Goal: Information Seeking & Learning: Learn about a topic

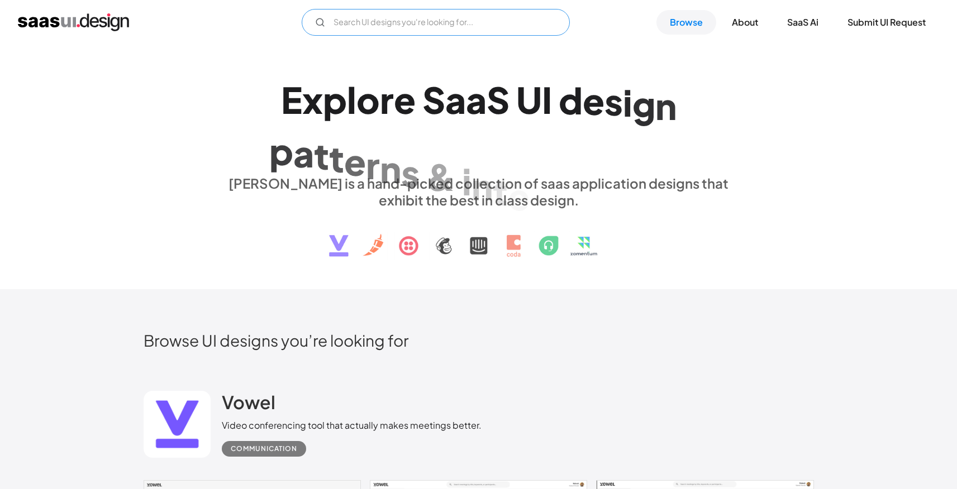
click at [407, 18] on input "Email Form" at bounding box center [436, 22] width 268 height 27
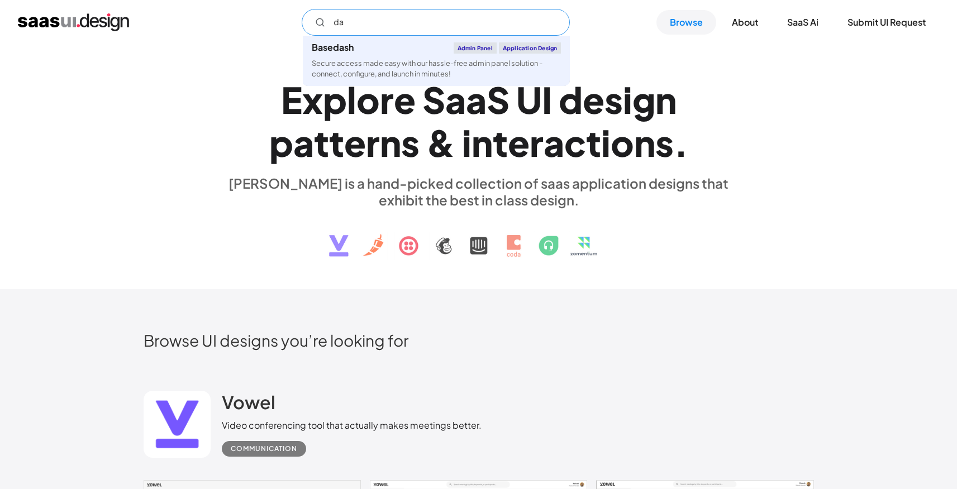
type input "d"
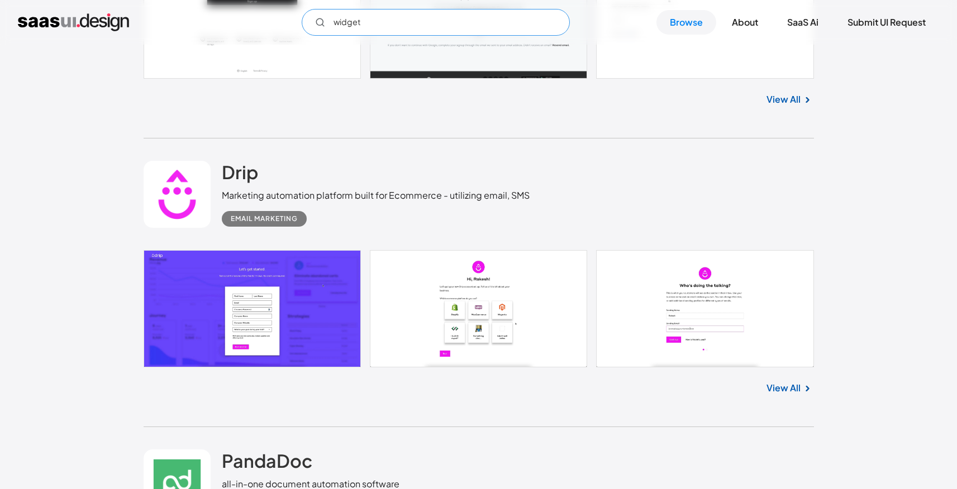
scroll to position [4767, 0]
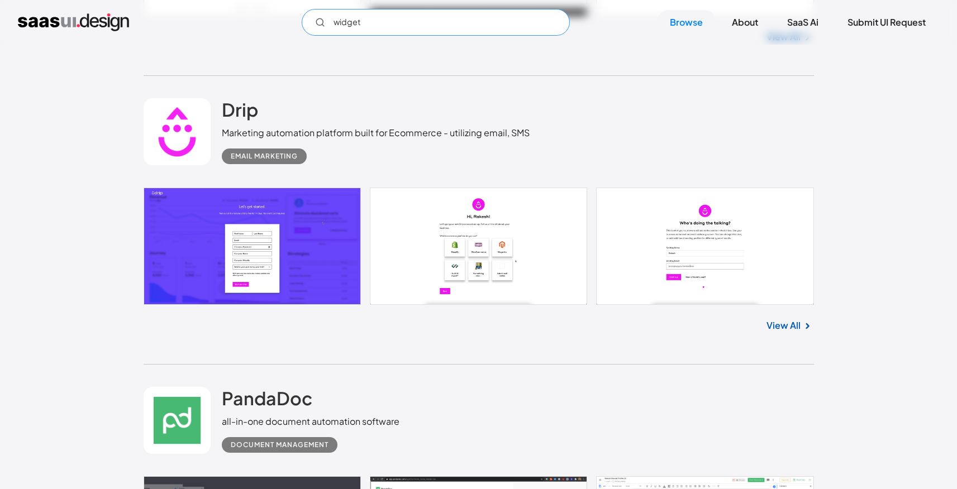
type input "widget"
click at [796, 330] on link "View All" at bounding box center [784, 325] width 34 height 13
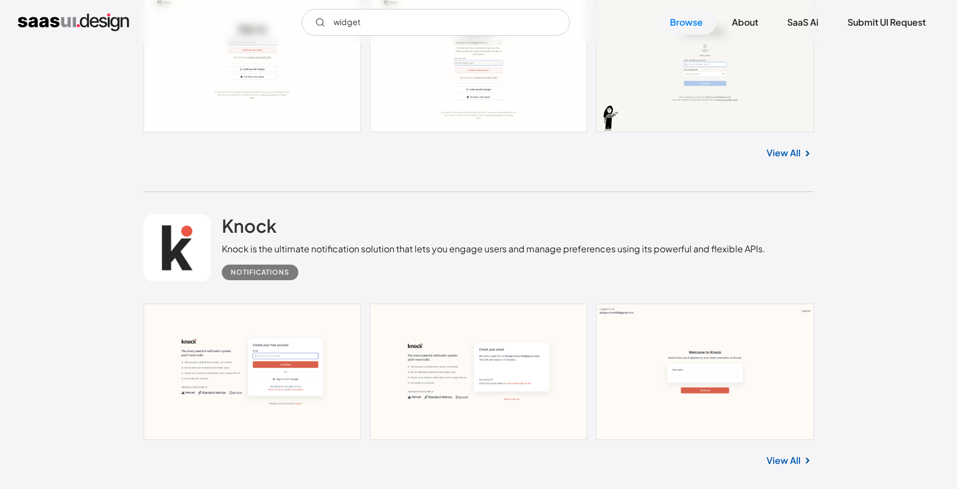
scroll to position [6716, 0]
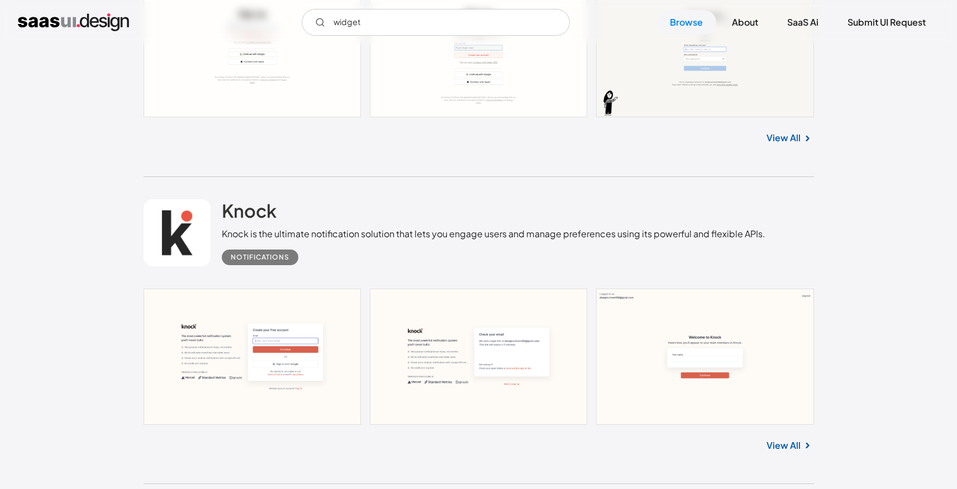
click at [781, 451] on link "View All" at bounding box center [784, 445] width 34 height 13
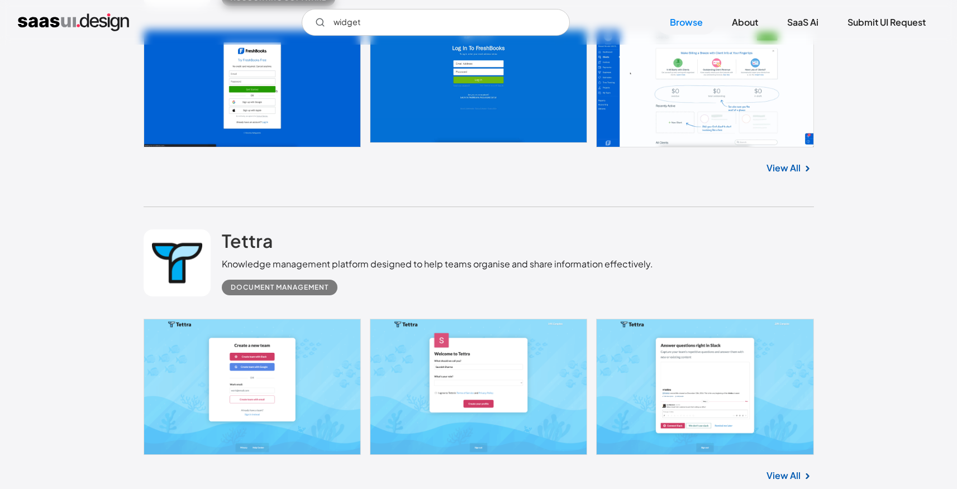
scroll to position [7478, 0]
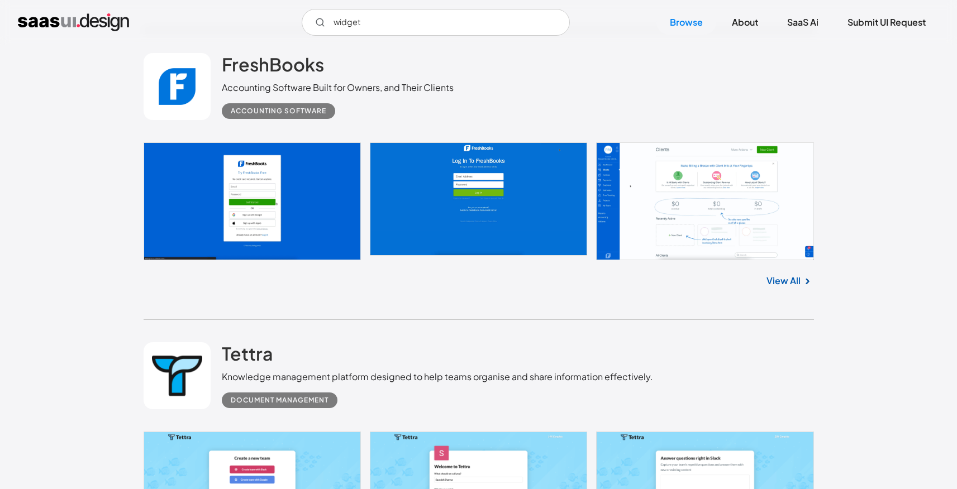
click at [780, 288] on link "View All" at bounding box center [784, 280] width 34 height 13
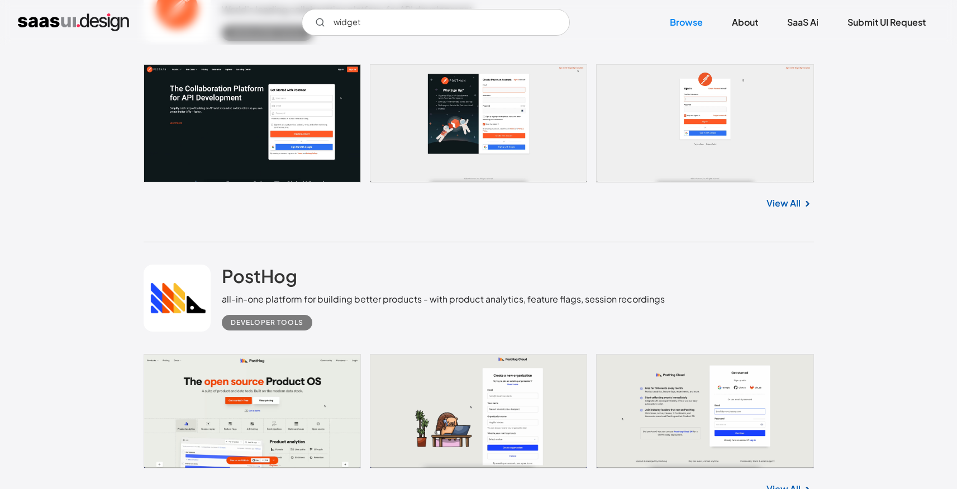
scroll to position [8005, 0]
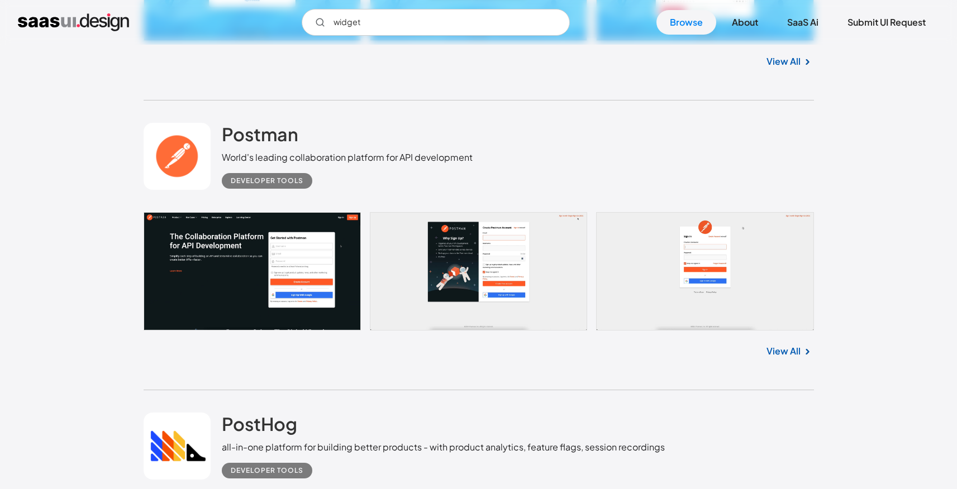
click at [801, 359] on img at bounding box center [807, 351] width 13 height 13
click at [784, 358] on link "View All" at bounding box center [784, 351] width 34 height 13
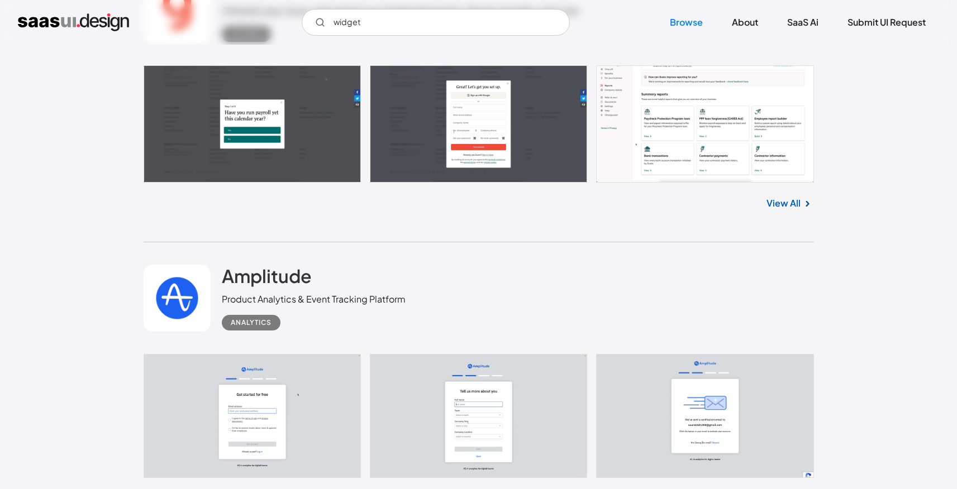
scroll to position [8834, 0]
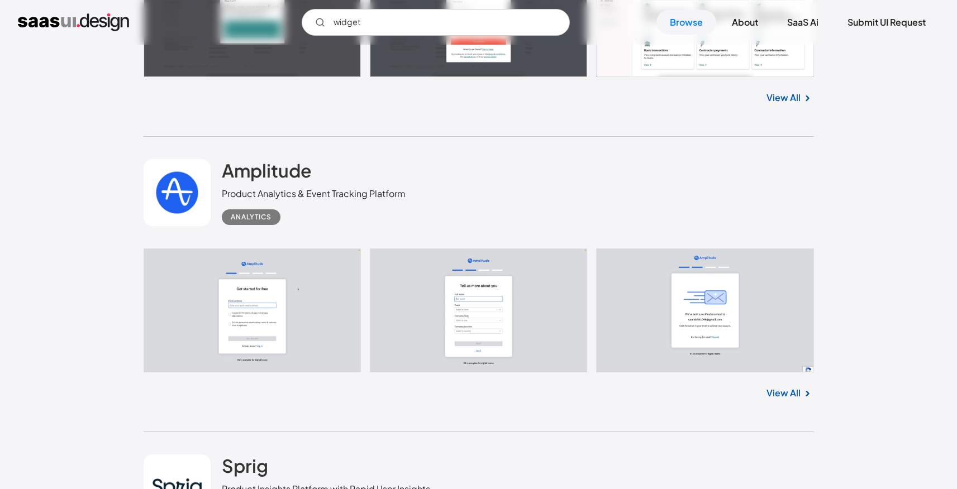
click at [796, 400] on link "View All" at bounding box center [784, 393] width 34 height 13
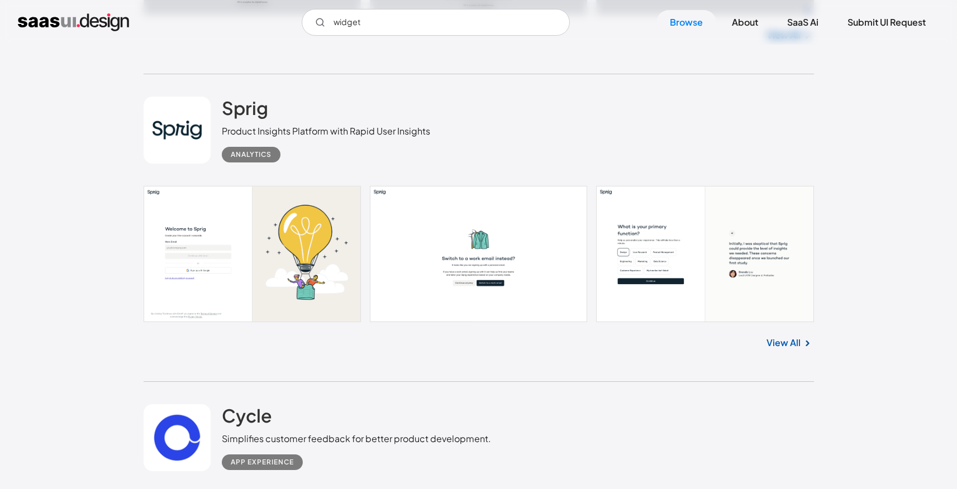
scroll to position [9202, 0]
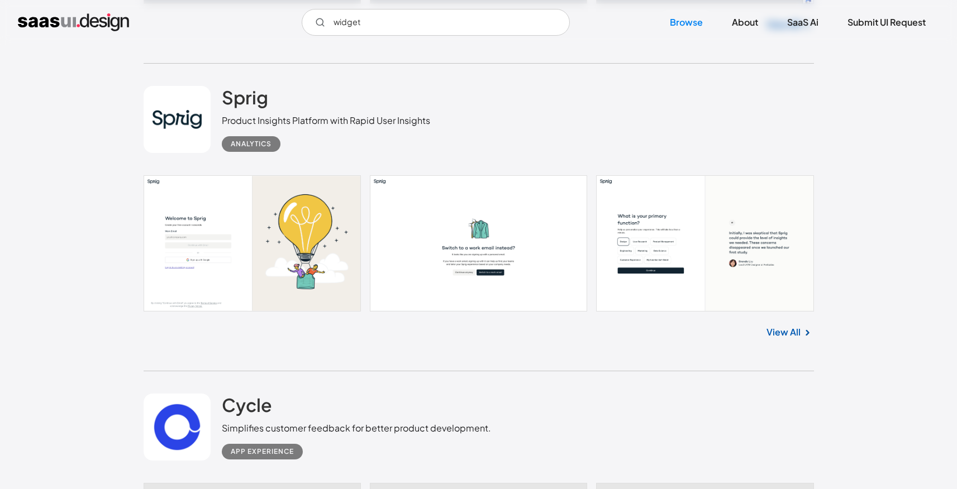
click at [801, 335] on img at bounding box center [807, 332] width 13 height 13
click at [792, 339] on link "View All" at bounding box center [784, 332] width 34 height 13
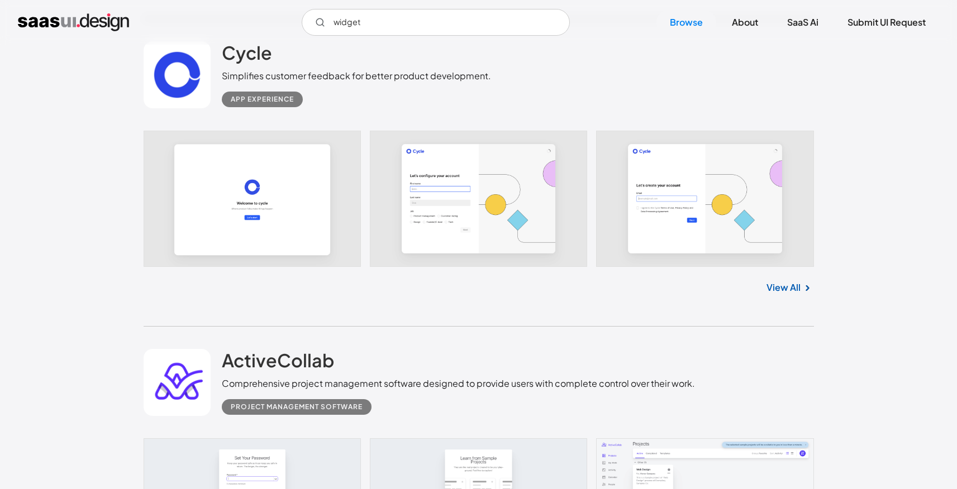
scroll to position [9611, 0]
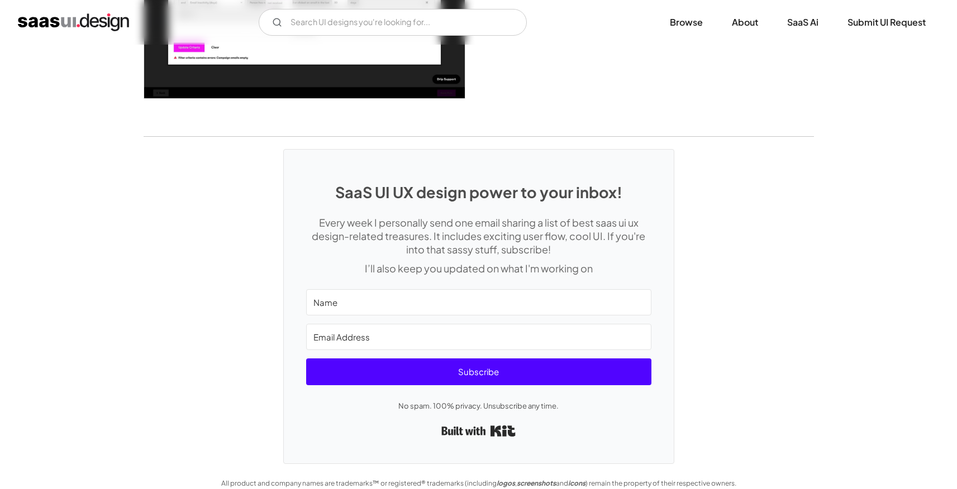
scroll to position [2954, 0]
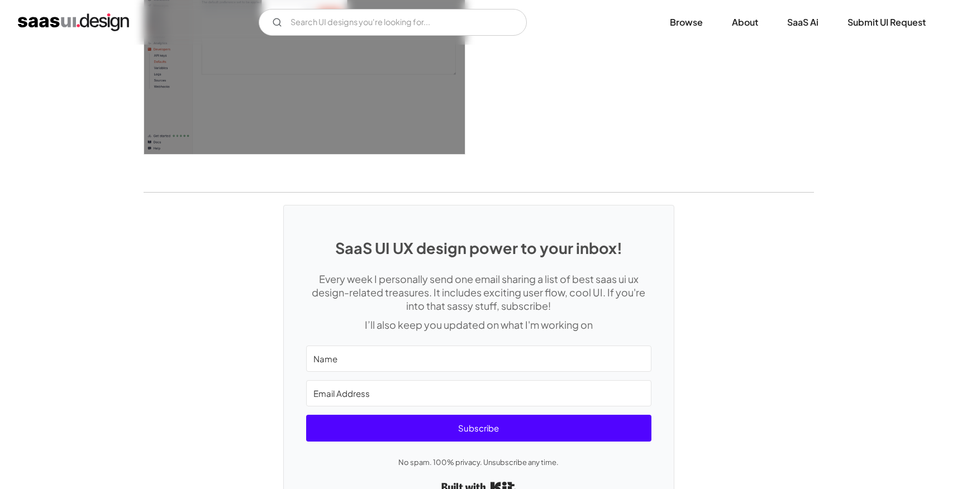
scroll to position [3071, 0]
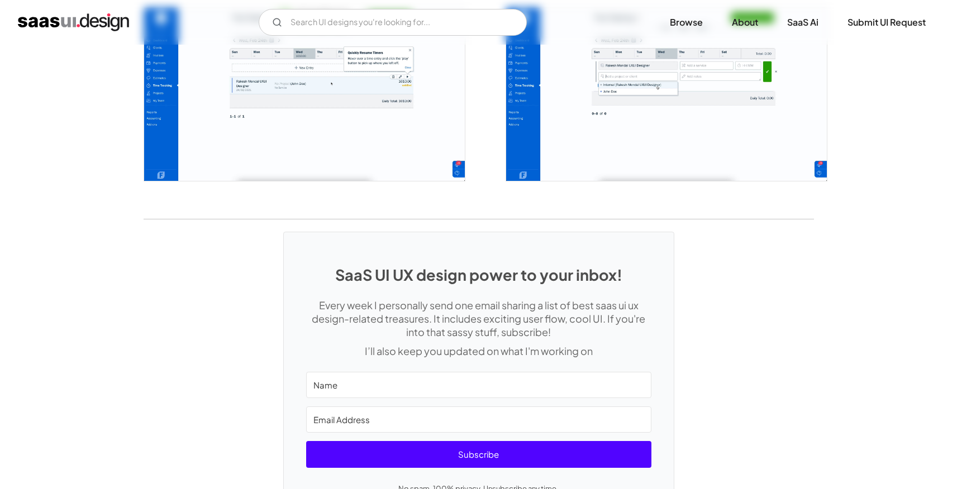
scroll to position [2488, 0]
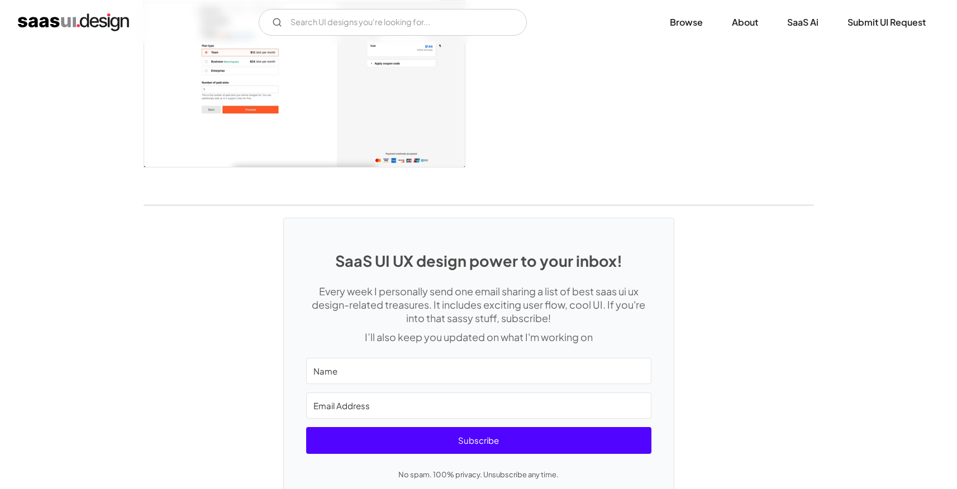
scroll to position [2919, 0]
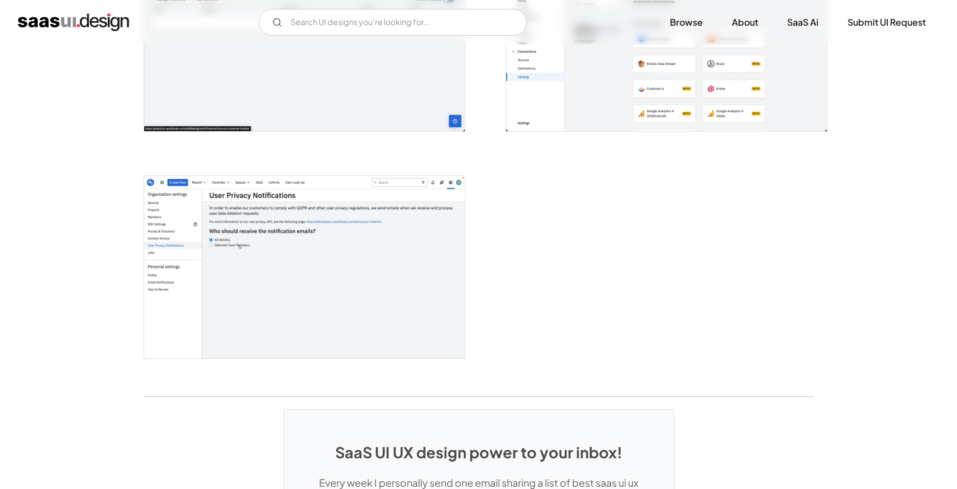
scroll to position [2858, 0]
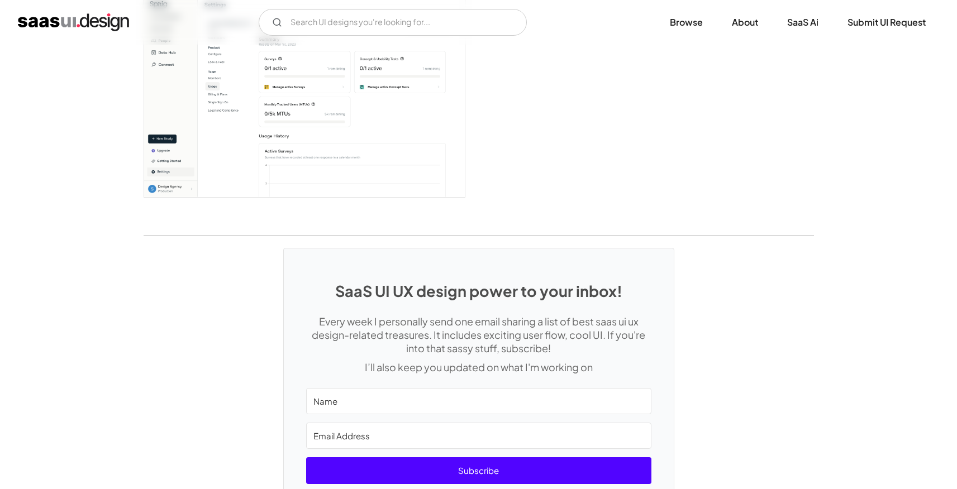
scroll to position [2829, 0]
